Goal: Communication & Community: Answer question/provide support

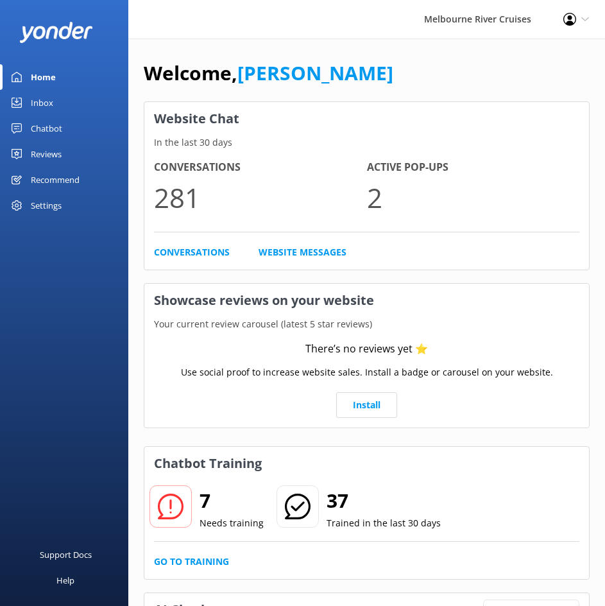
scroll to position [321, 0]
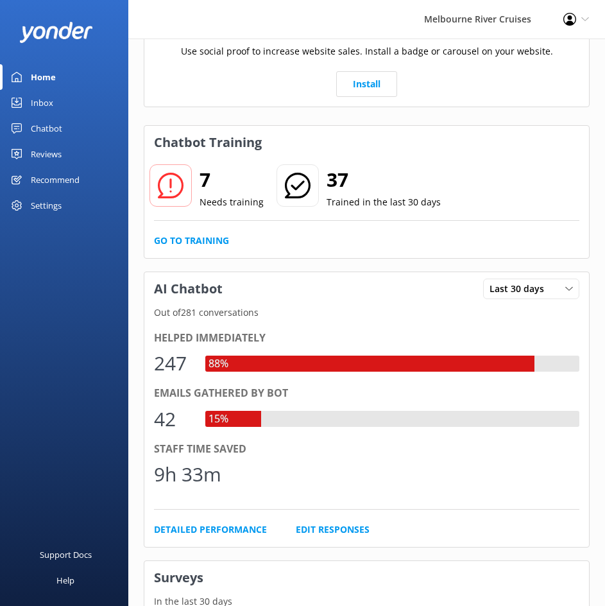
click at [51, 74] on div "Home" at bounding box center [43, 77] width 25 height 26
click at [40, 94] on div "Inbox" at bounding box center [42, 103] width 22 height 26
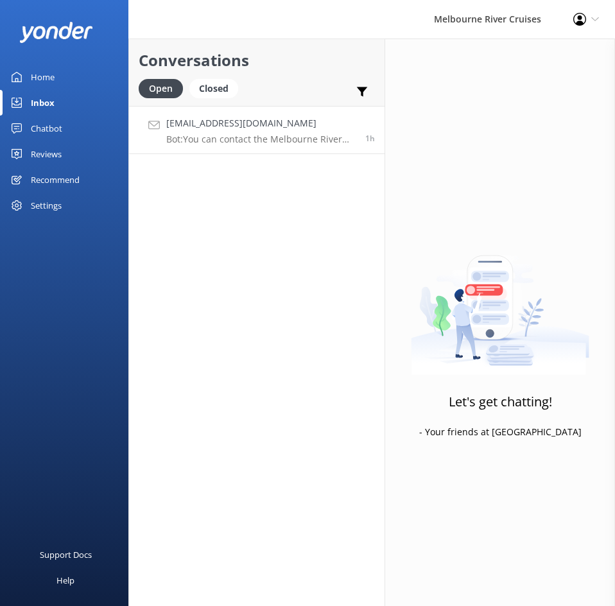
click at [258, 130] on h4 "[EMAIL_ADDRESS][DOMAIN_NAME]" at bounding box center [260, 123] width 189 height 14
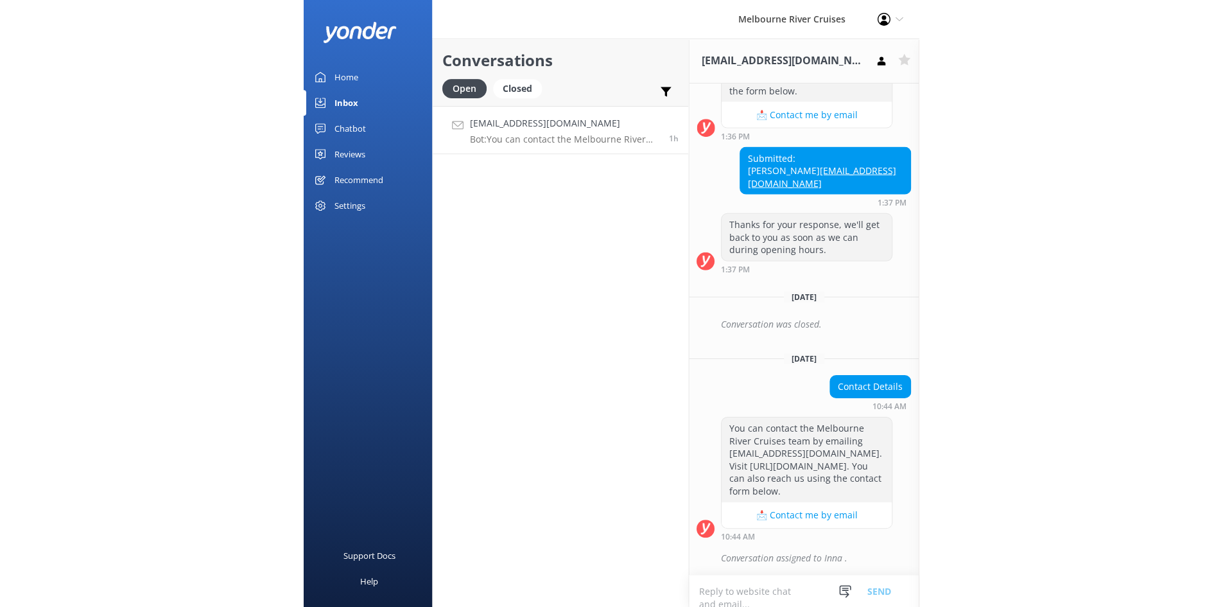
scroll to position [966, 0]
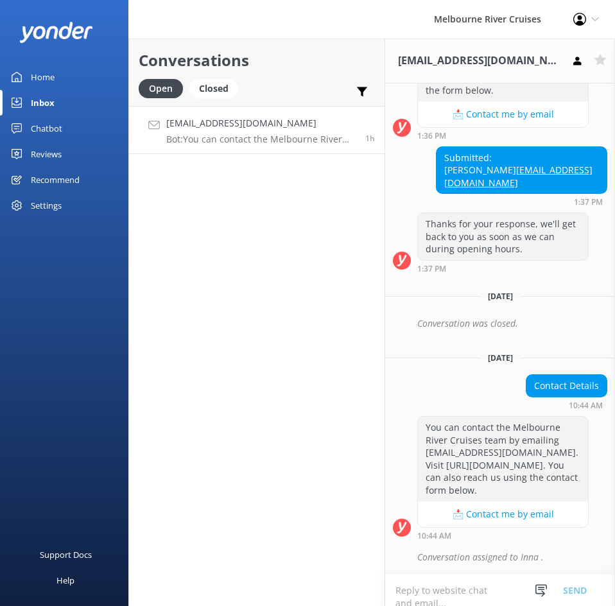
click at [47, 77] on div "Home" at bounding box center [43, 77] width 24 height 26
